Goal: Navigation & Orientation: Go to known website

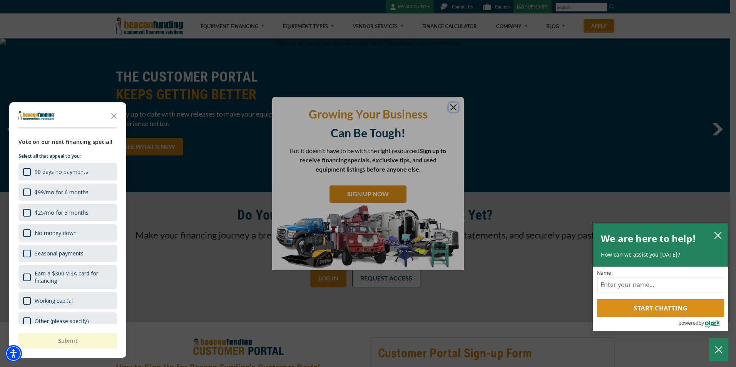
click at [453, 107] on div "button" at bounding box center [368, 183] width 736 height 367
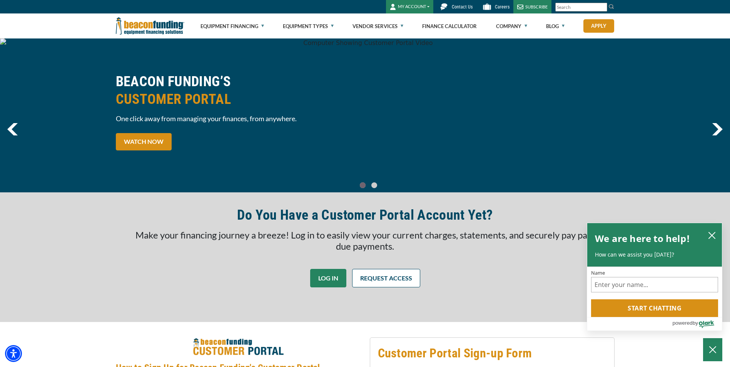
click at [335, 276] on link "LOG IN" at bounding box center [328, 278] width 36 height 18
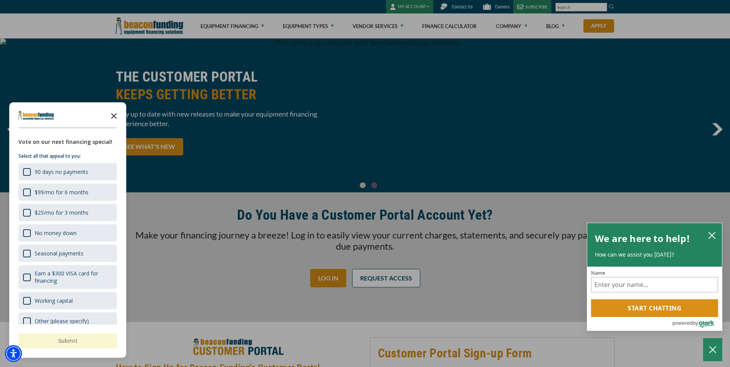
click at [115, 114] on icon "Close the survey" at bounding box center [113, 115] width 15 height 15
